Goal: Task Accomplishment & Management: Complete application form

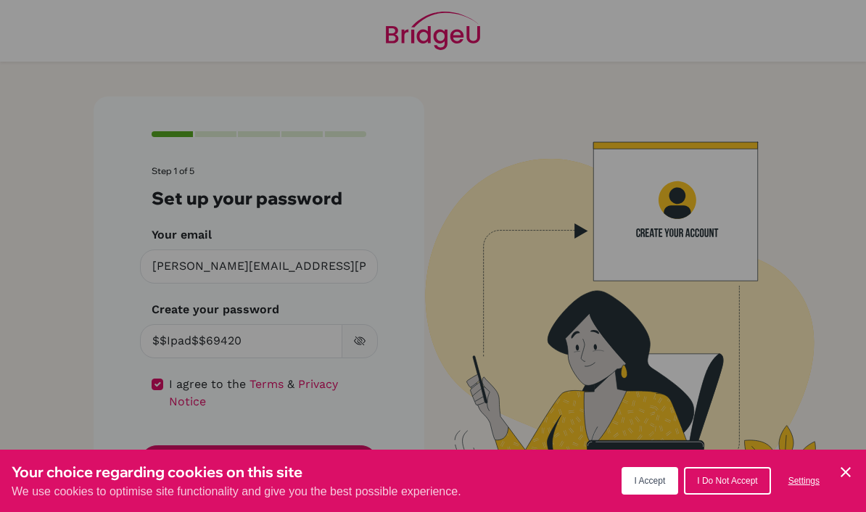
click at [359, 344] on div "Cookie Preferences" at bounding box center [433, 256] width 866 height 512
click at [646, 478] on span "I Accept" at bounding box center [649, 481] width 31 height 10
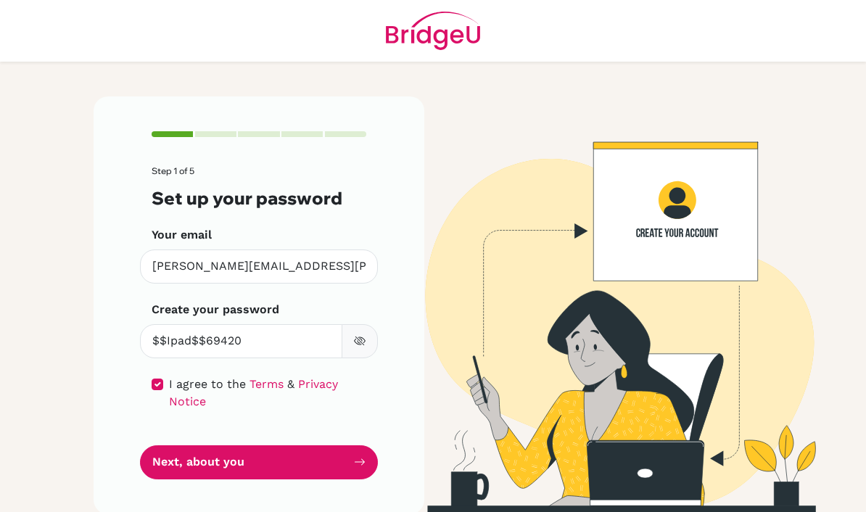
click at [360, 339] on icon "button" at bounding box center [360, 341] width 12 height 12
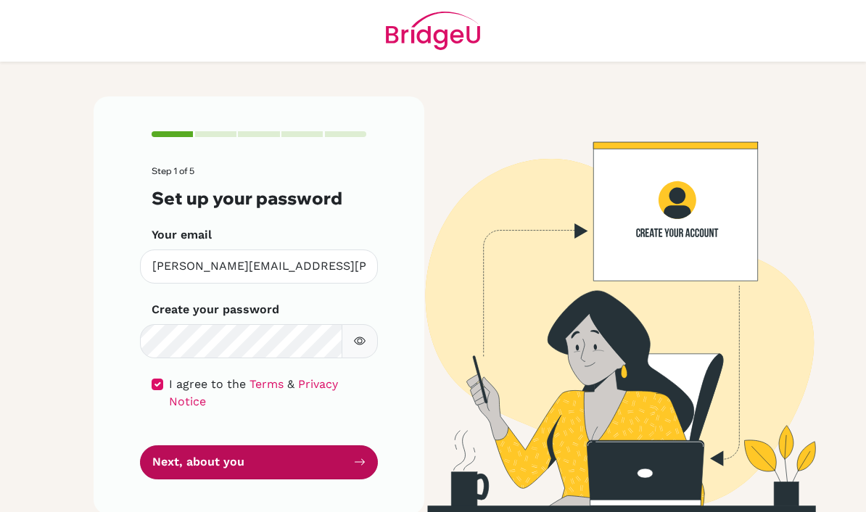
click at [306, 470] on button "Next, about you" at bounding box center [259, 462] width 238 height 34
click at [264, 460] on button "Next, about you" at bounding box center [259, 462] width 238 height 34
click at [292, 464] on button "Next, about you" at bounding box center [259, 462] width 238 height 34
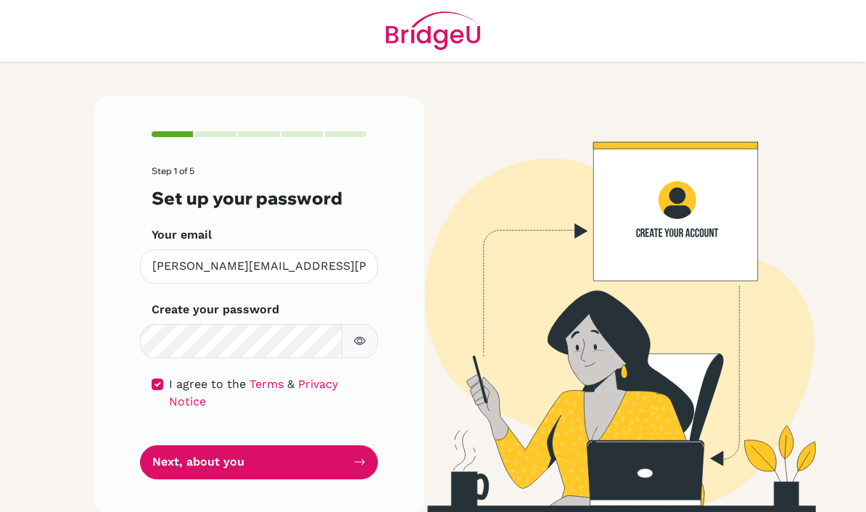
scroll to position [49, 0]
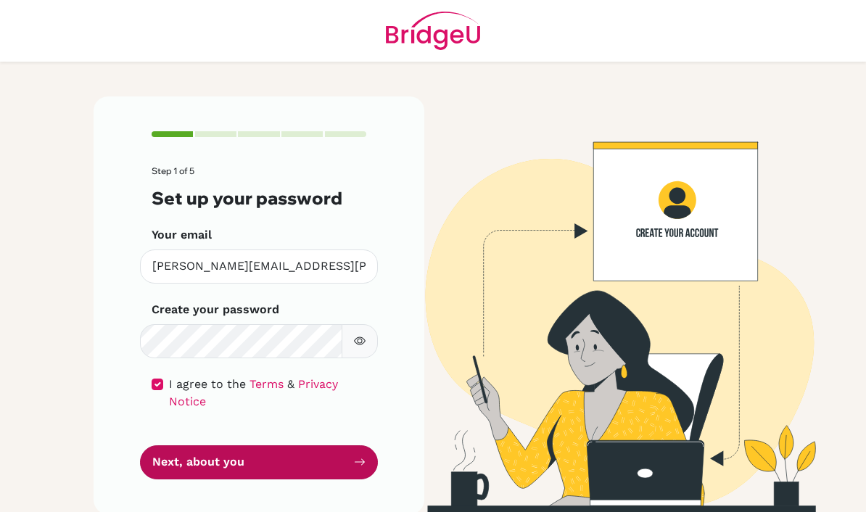
click at [289, 445] on button "Next, about you" at bounding box center [259, 462] width 238 height 34
click at [354, 456] on icon "submit" at bounding box center [360, 462] width 12 height 12
click at [272, 445] on button "Next, about you" at bounding box center [259, 462] width 238 height 34
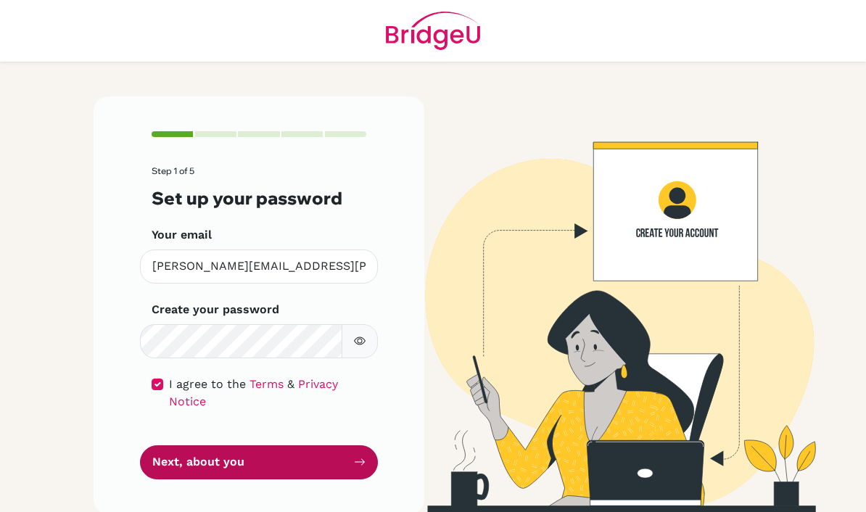
click at [272, 445] on button "Next, about you" at bounding box center [259, 462] width 238 height 34
drag, startPoint x: 272, startPoint y: 424, endPoint x: 340, endPoint y: 424, distance: 68.1
click at [272, 445] on button "Next, about you" at bounding box center [259, 462] width 238 height 34
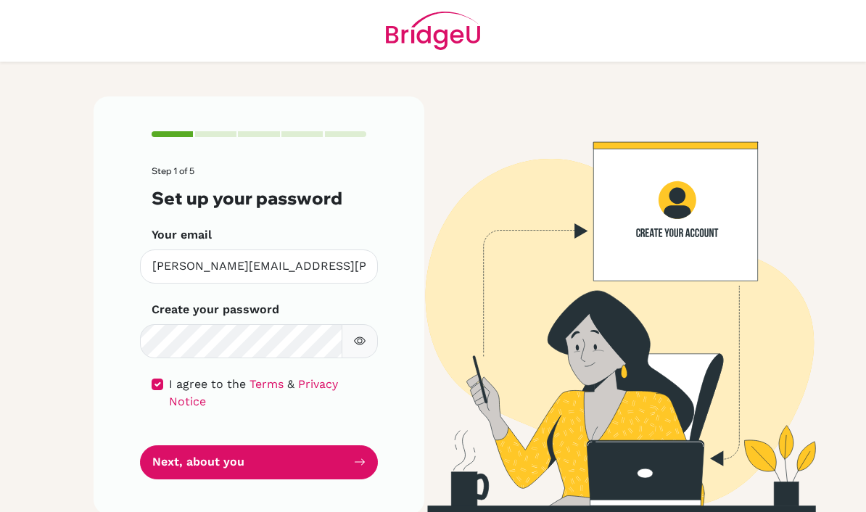
click at [457, 424] on img at bounding box center [607, 304] width 696 height 417
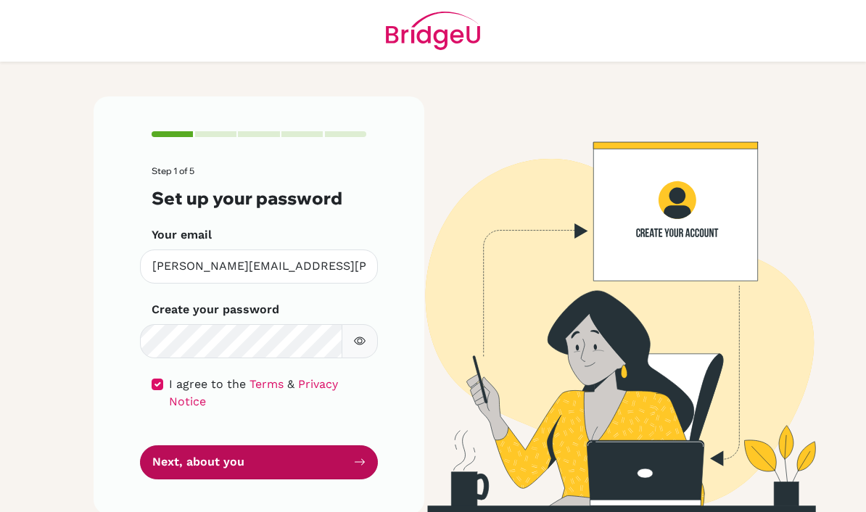
click at [336, 445] on button "Next, about you" at bounding box center [259, 462] width 238 height 34
click at [360, 456] on icon "submit" at bounding box center [360, 462] width 12 height 12
click at [283, 445] on button "Next, about you" at bounding box center [259, 462] width 238 height 34
drag, startPoint x: 283, startPoint y: 432, endPoint x: 303, endPoint y: 423, distance: 21.7
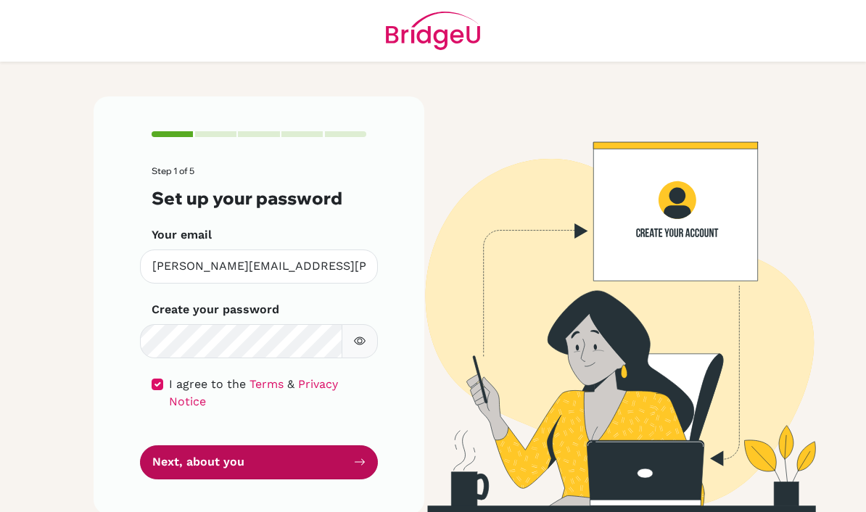
click at [283, 445] on button "Next, about you" at bounding box center [259, 462] width 238 height 34
click at [370, 445] on button "Next, about you" at bounding box center [259, 462] width 238 height 34
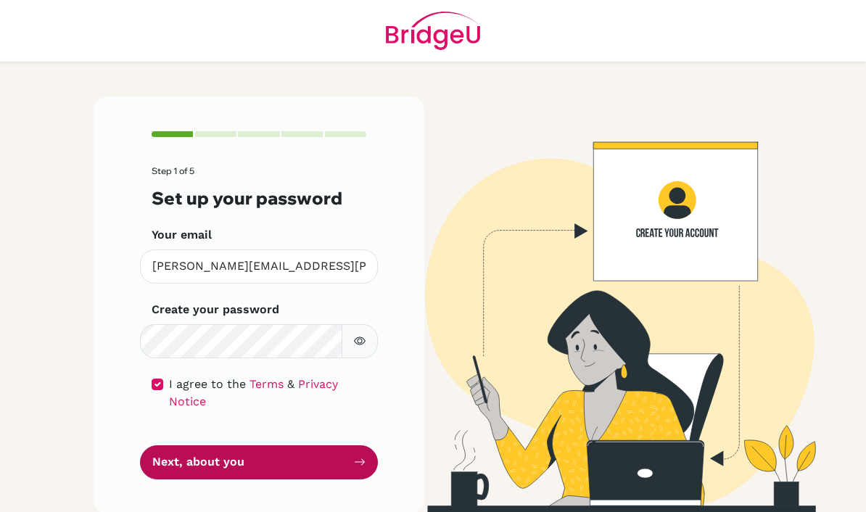
click at [322, 467] on button "Next, about you" at bounding box center [259, 462] width 238 height 34
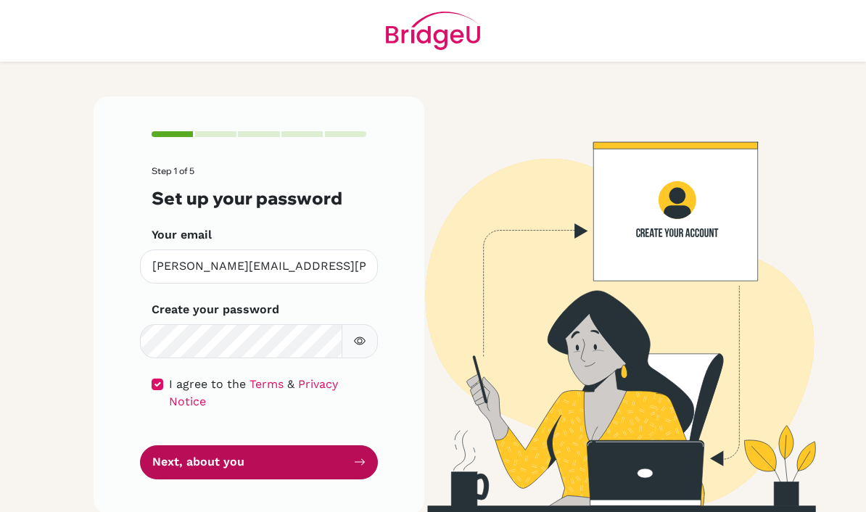
click at [322, 467] on button "Next, about you" at bounding box center [259, 462] width 238 height 34
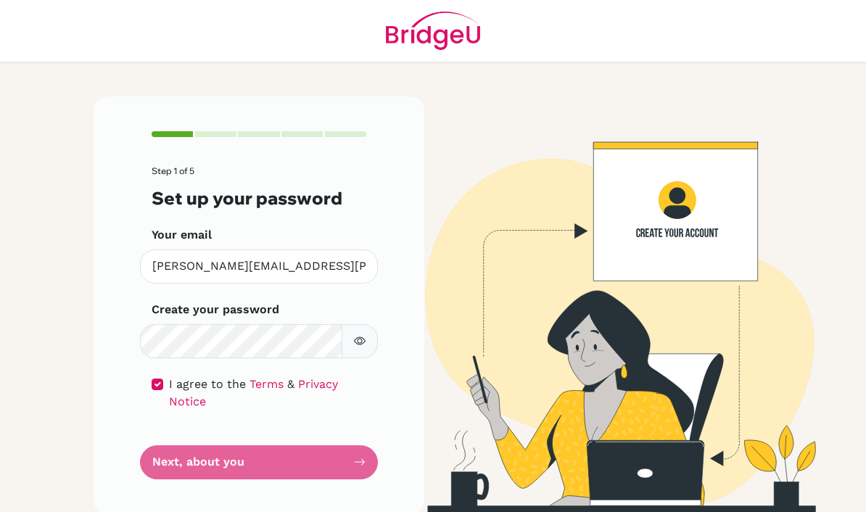
scroll to position [51, 0]
click at [314, 402] on form "Step 1 of 5 Set up your password Your email [PERSON_NAME][EMAIL_ADDRESS][PERSON…" at bounding box center [259, 322] width 215 height 312
click at [328, 415] on form "Step 1 of 5 Set up your password Your email [PERSON_NAME][EMAIL_ADDRESS][PERSON…" at bounding box center [259, 322] width 215 height 312
click at [328, 412] on form "Step 1 of 5 Set up your password Your email [PERSON_NAME][EMAIL_ADDRESS][PERSON…" at bounding box center [259, 322] width 215 height 312
click at [330, 412] on form "Step 1 of 5 Set up your password Your email [PERSON_NAME][EMAIL_ADDRESS][PERSON…" at bounding box center [259, 322] width 215 height 312
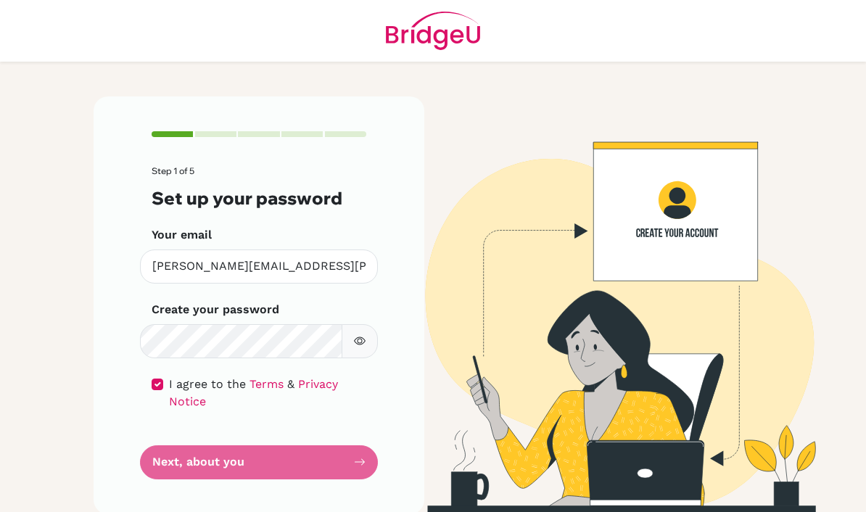
click at [325, 415] on form "Step 1 of 5 Set up your password Your email [PERSON_NAME][EMAIL_ADDRESS][PERSON…" at bounding box center [259, 322] width 215 height 312
click at [354, 449] on div "Step 1 of 5 Set up your password Your email [PERSON_NAME][EMAIL_ADDRESS][PERSON…" at bounding box center [259, 304] width 331 height 417
click at [354, 500] on div "Step 1 of 5 Set up your password Your email [PERSON_NAME][EMAIL_ADDRESS][PERSON…" at bounding box center [433, 293] width 696 height 463
click at [282, 376] on label "I agree to the Terms & Privacy Notice" at bounding box center [267, 393] width 197 height 35
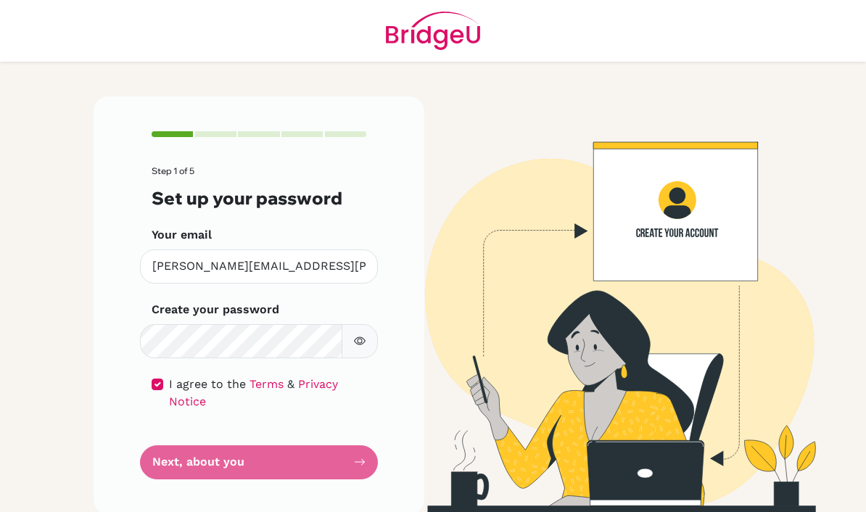
click at [282, 376] on label "I agree to the Terms & Privacy Notice" at bounding box center [267, 393] width 197 height 35
click at [301, 389] on form "Step 1 of 5 Set up your password Your email [PERSON_NAME][EMAIL_ADDRESS][PERSON…" at bounding box center [259, 322] width 215 height 312
click at [312, 411] on form "Step 1 of 5 Set up your password Your email [PERSON_NAME][EMAIL_ADDRESS][PERSON…" at bounding box center [259, 322] width 215 height 312
click at [356, 419] on form "Step 1 of 5 Set up your password Your email [PERSON_NAME][EMAIL_ADDRESS][PERSON…" at bounding box center [259, 322] width 215 height 312
click at [211, 428] on form "Step 1 of 5 Set up your password Your email mohammad.alzubaidi@amb.sch.ae Inval…" at bounding box center [259, 322] width 215 height 312
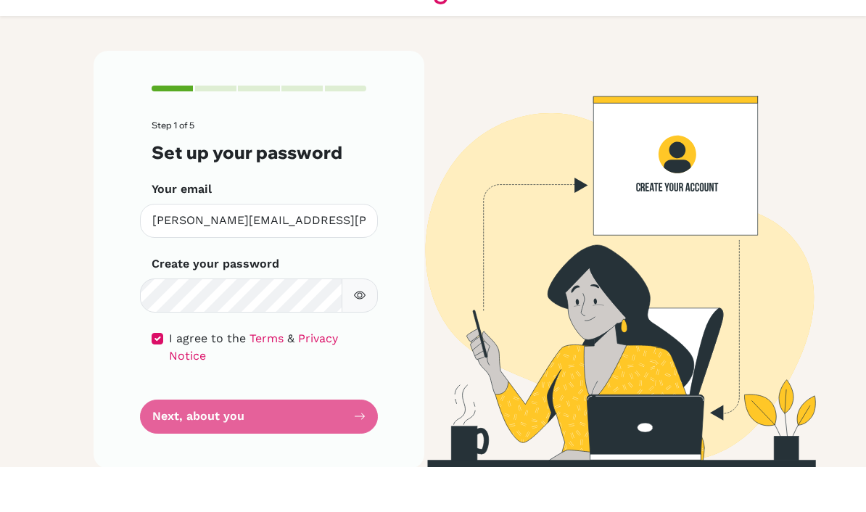
scroll to position [27, 0]
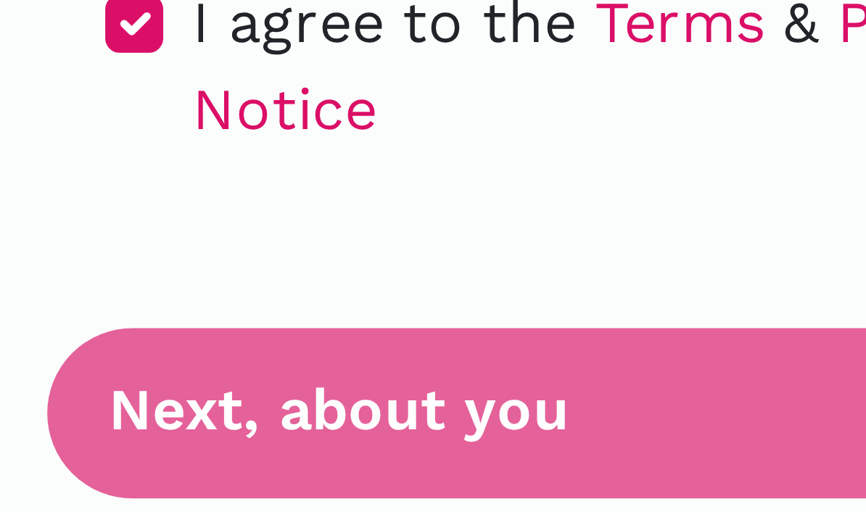
click at [152, 166] on form "Step 1 of 5 Set up your password Your email mohammad.alzubaidi@amb.sch.ae Inval…" at bounding box center [259, 322] width 215 height 312
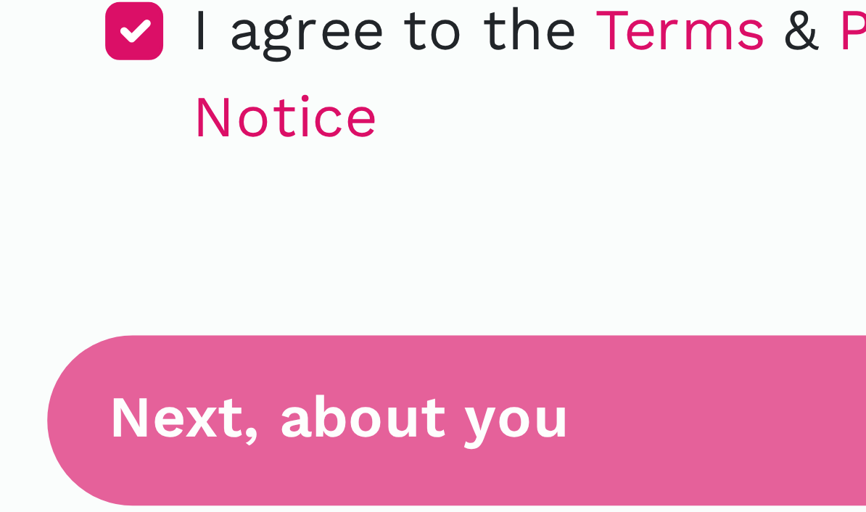
click at [152, 166] on form "Step 1 of 5 Set up your password Your email mohammad.alzubaidi@amb.sch.ae Inval…" at bounding box center [259, 322] width 215 height 312
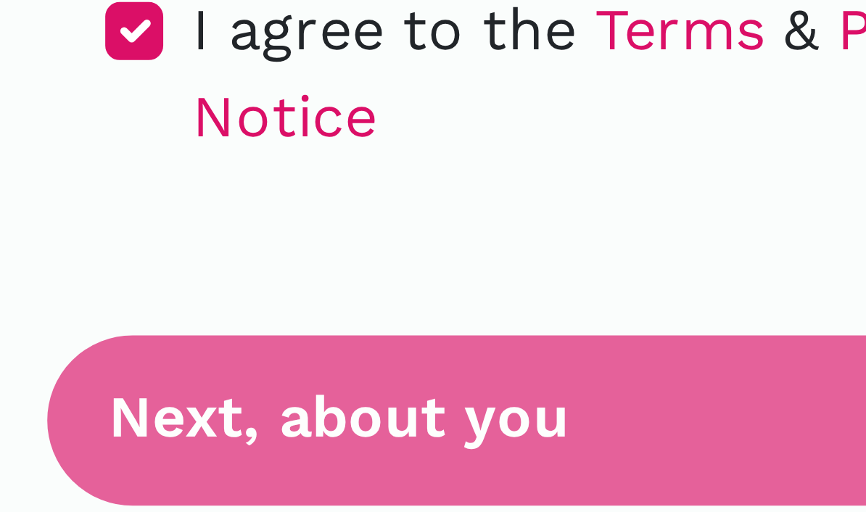
click at [152, 166] on form "Step 1 of 5 Set up your password Your email mohammad.alzubaidi@amb.sch.ae Inval…" at bounding box center [259, 322] width 215 height 312
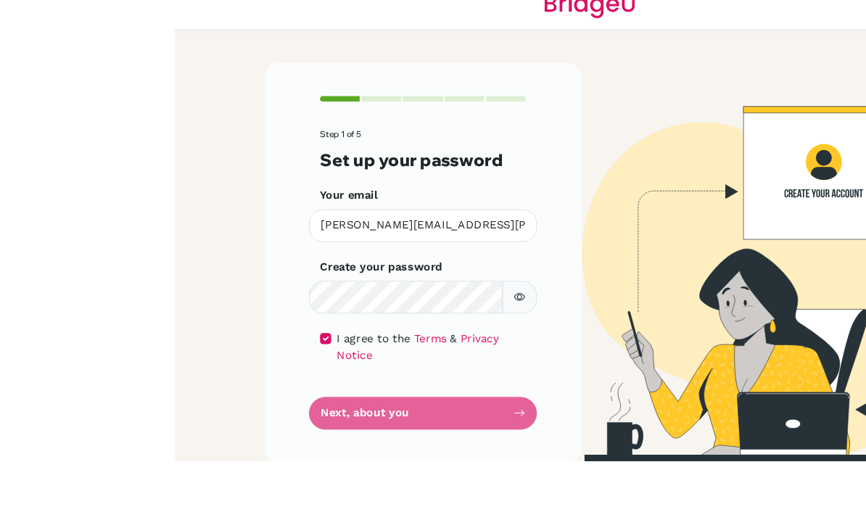
scroll to position [51, 0]
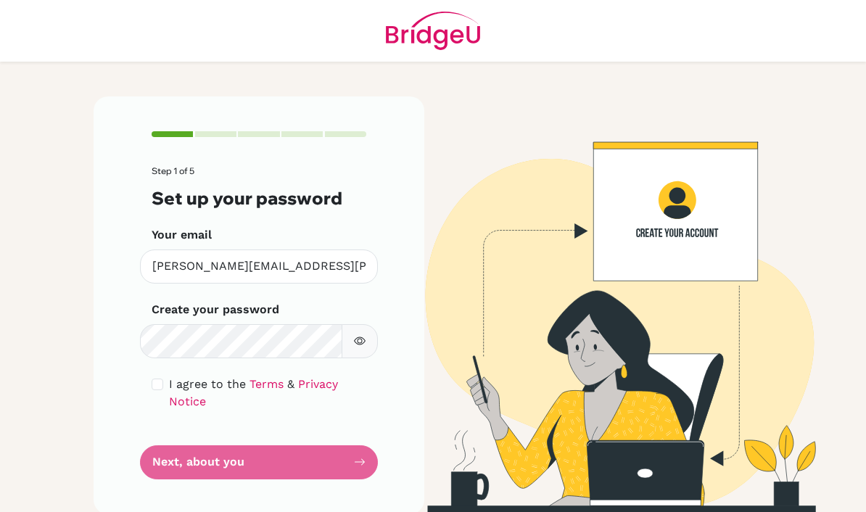
scroll to position [51, 0]
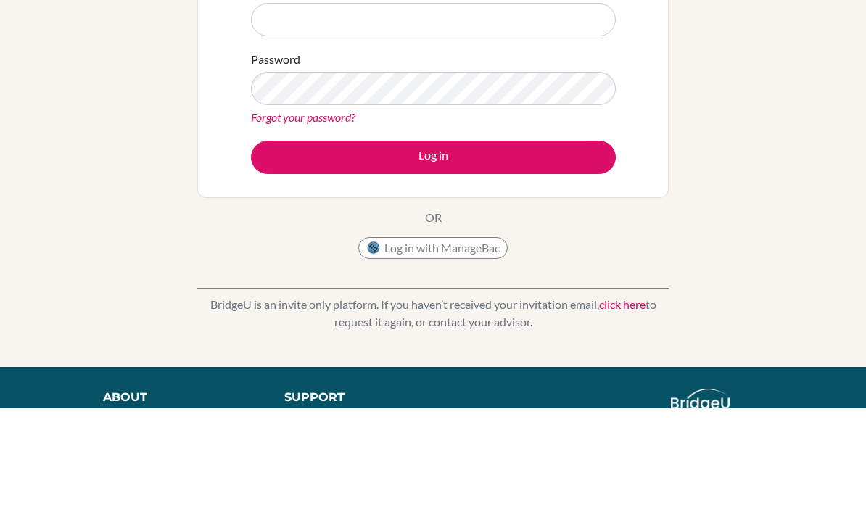
scroll to position [104, 0]
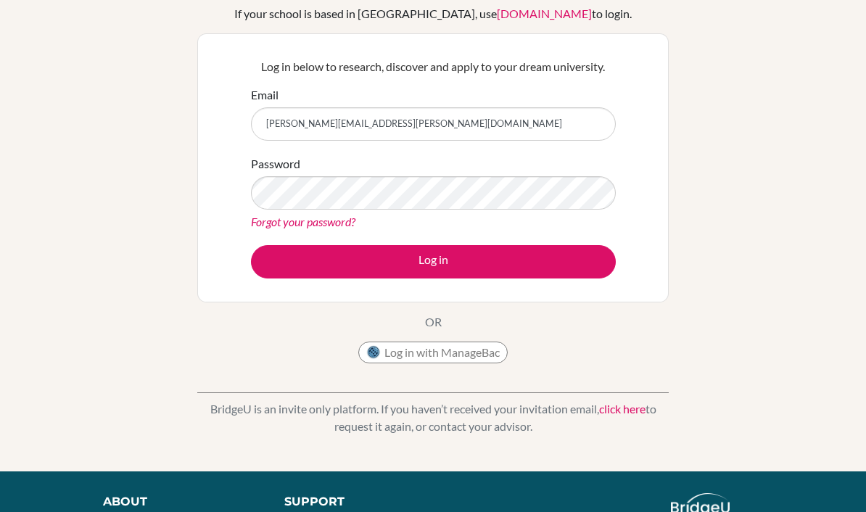
type input "[PERSON_NAME][EMAIL_ADDRESS][PERSON_NAME][DOMAIN_NAME]"
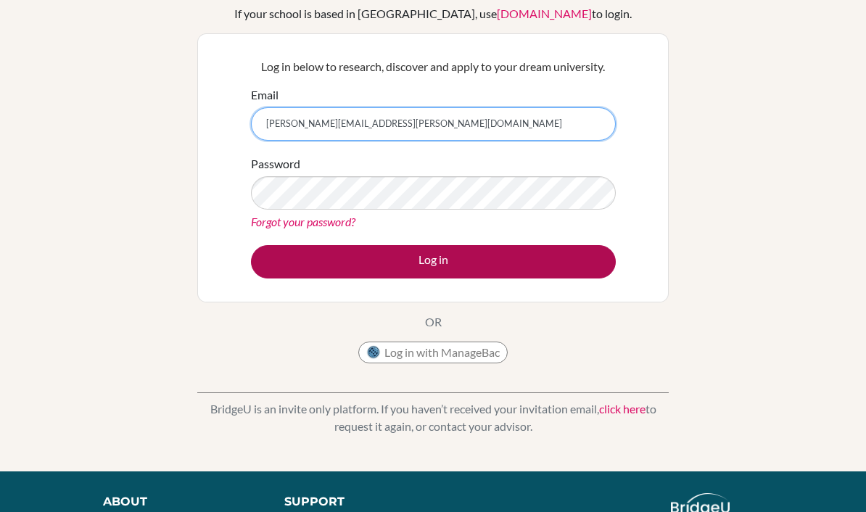
click at [433, 261] on button "Log in" at bounding box center [433, 261] width 365 height 33
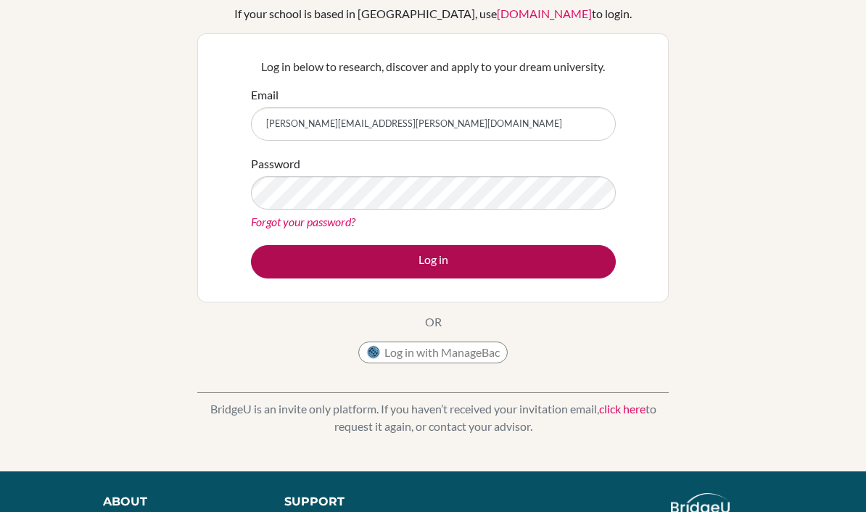
click at [573, 262] on button "Log in" at bounding box center [433, 261] width 365 height 33
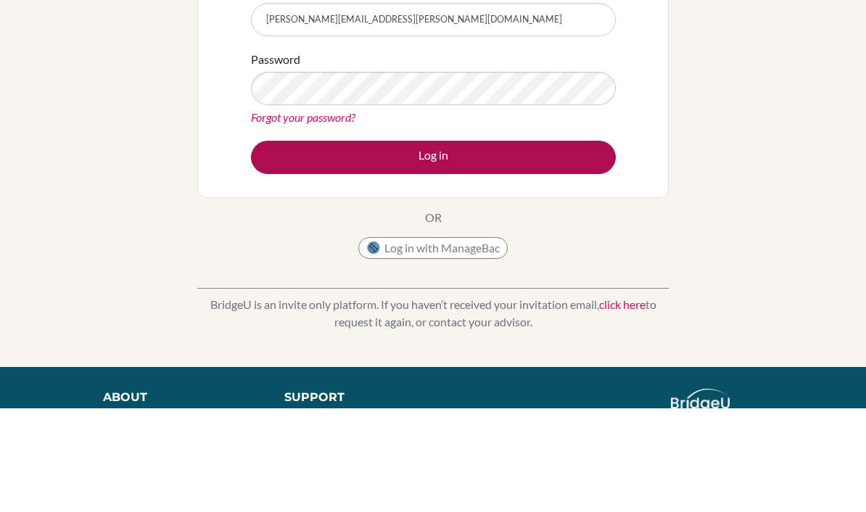
scroll to position [104, 0]
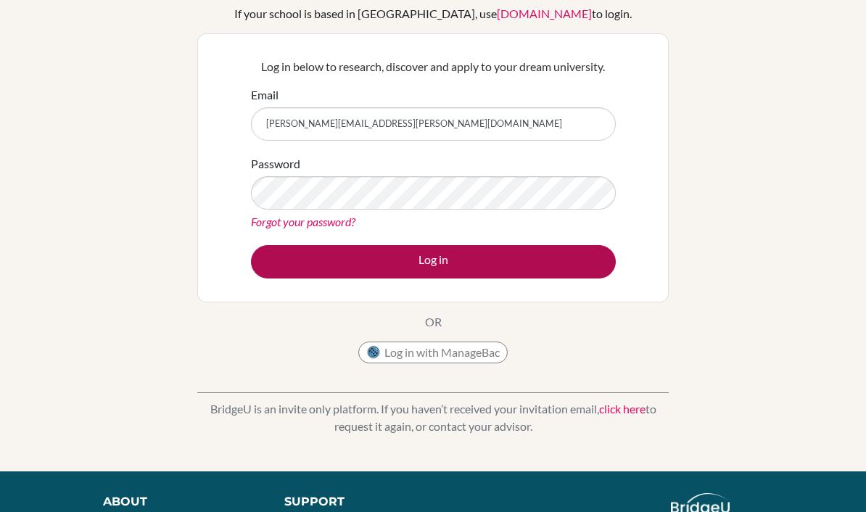
click at [528, 257] on button "Log in" at bounding box center [433, 261] width 365 height 33
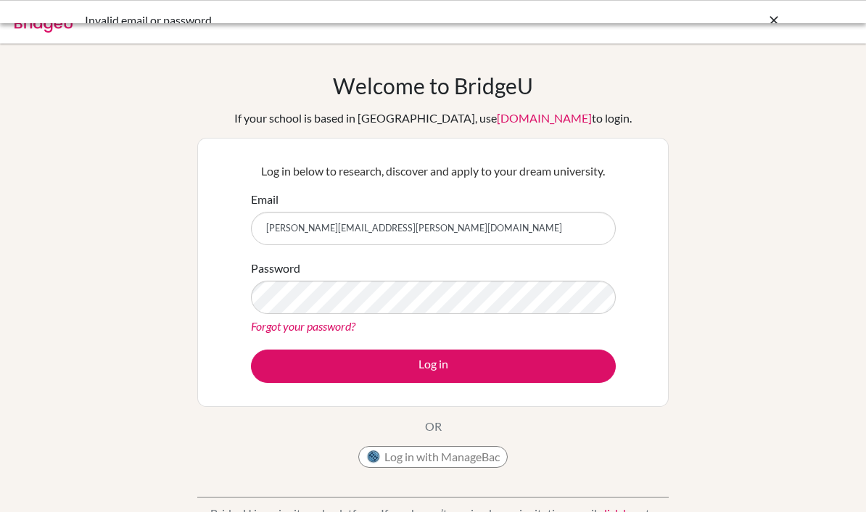
click at [508, 267] on div "Password Forgot your password?" at bounding box center [433, 297] width 365 height 75
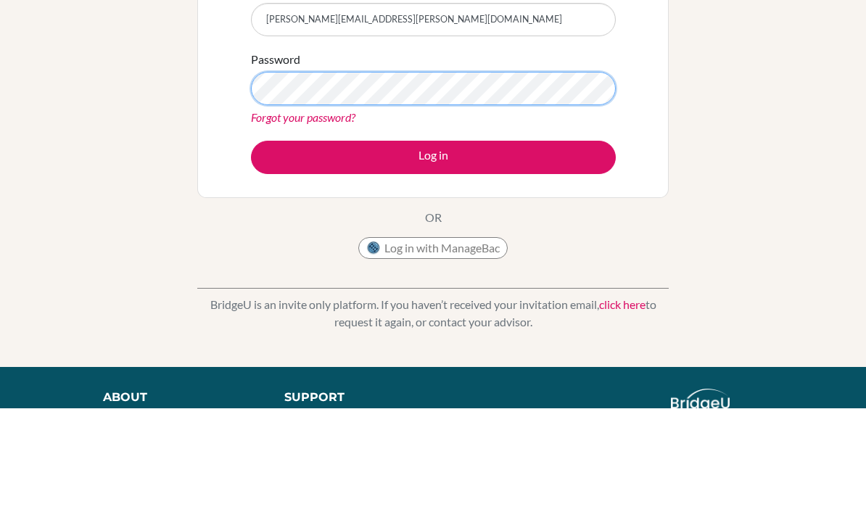
scroll to position [56, 0]
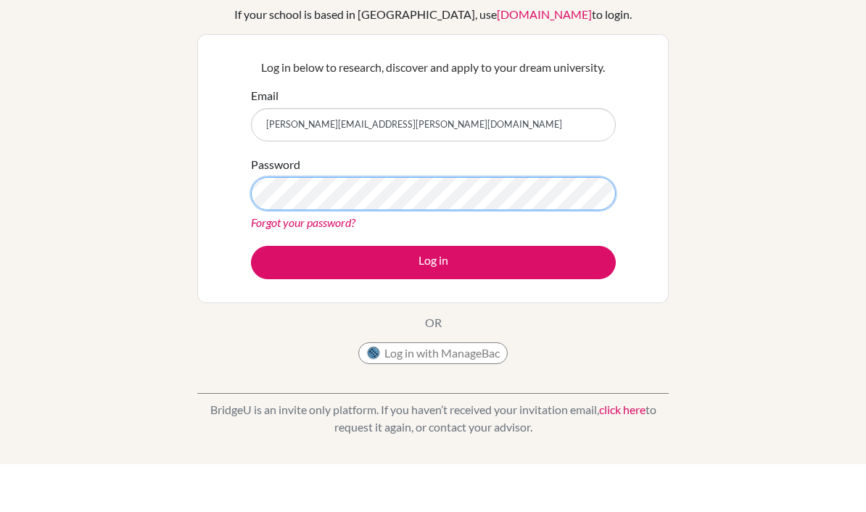
click at [433, 294] on button "Log in" at bounding box center [433, 310] width 365 height 33
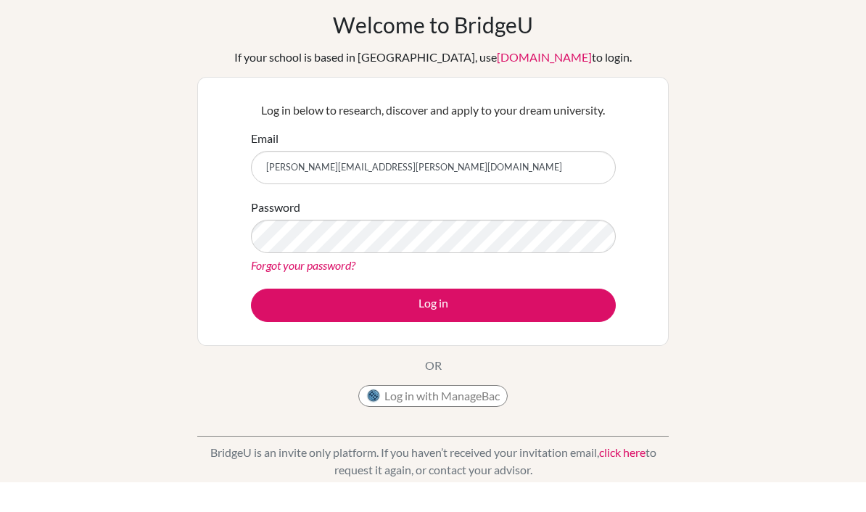
scroll to position [30, 0]
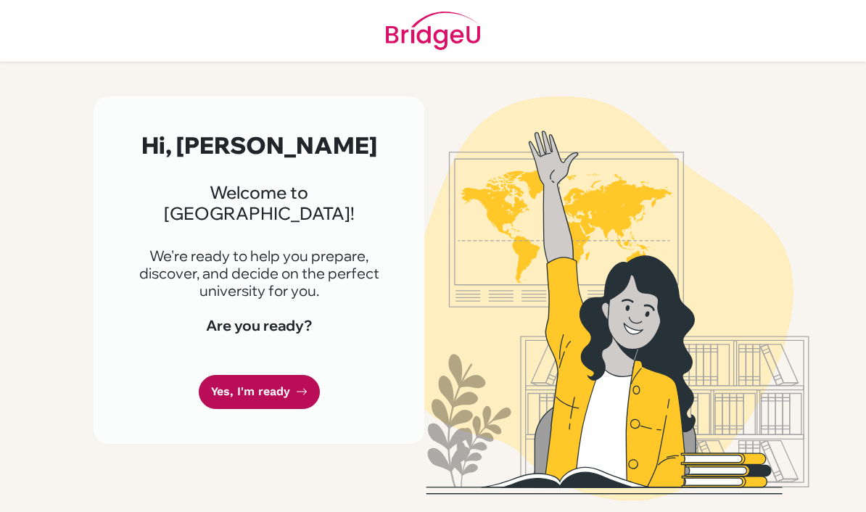
click at [277, 375] on link "Yes, I'm ready" at bounding box center [259, 392] width 121 height 34
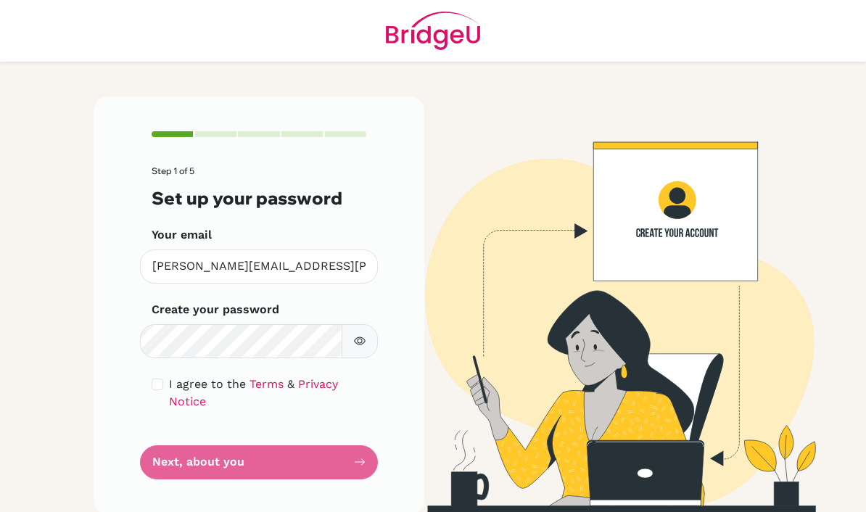
click at [146, 386] on div "Step 1 of 5 Set up your password Your email [PERSON_NAME][EMAIL_ADDRESS][PERSON…" at bounding box center [259, 304] width 331 height 417
click at [157, 383] on input "checkbox" at bounding box center [158, 384] width 12 height 12
checkbox input "true"
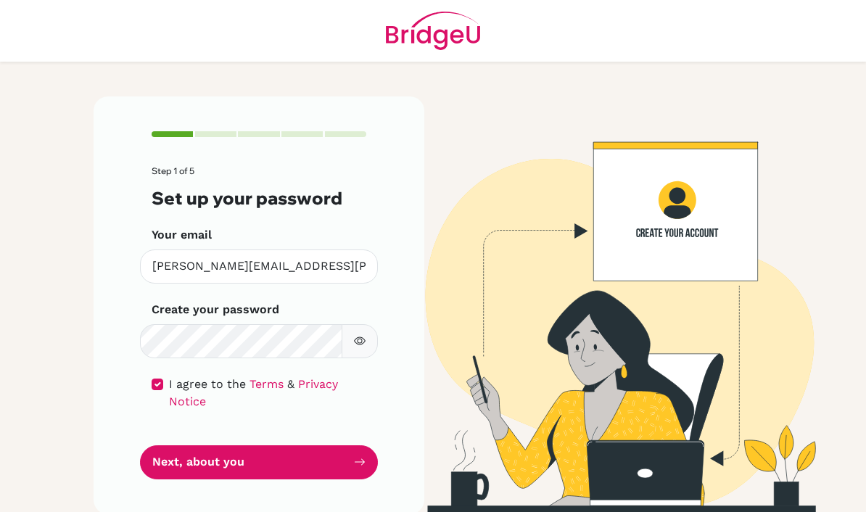
click at [362, 340] on icon "button" at bounding box center [360, 341] width 12 height 12
click at [292, 442] on form "Step 1 of 5 Set up your password Your email [PERSON_NAME][EMAIL_ADDRESS][PERSON…" at bounding box center [259, 322] width 215 height 312
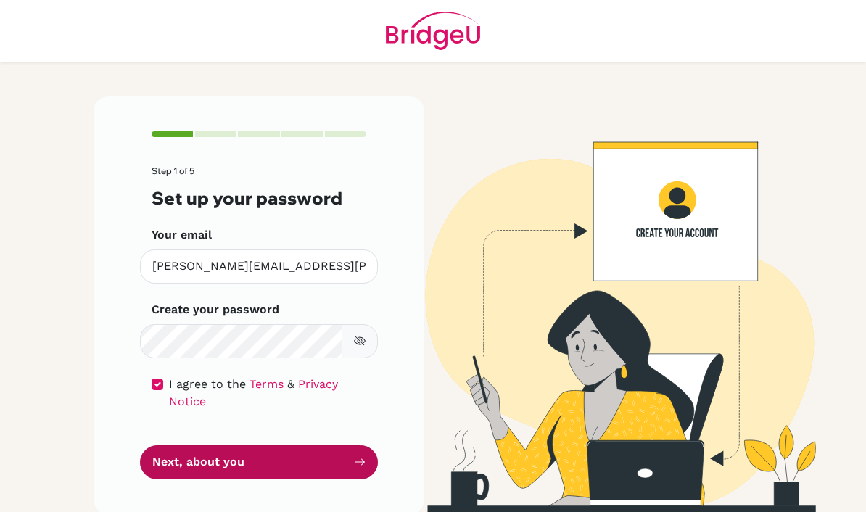
click at [257, 457] on button "Next, about you" at bounding box center [259, 462] width 238 height 34
